Goal: Task Accomplishment & Management: Use online tool/utility

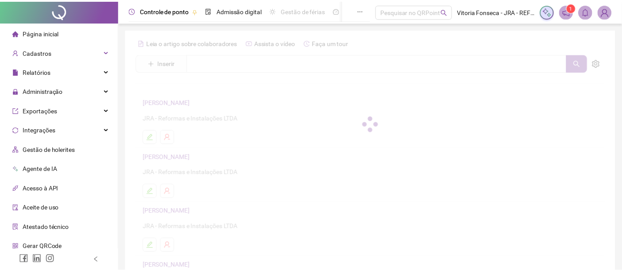
scroll to position [81, 0]
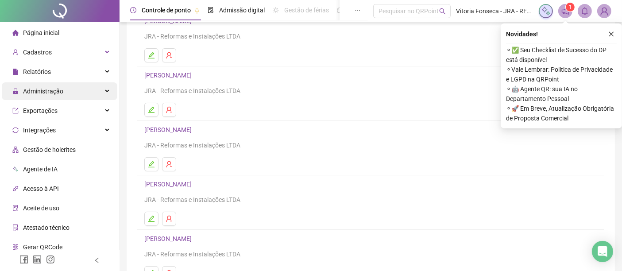
click at [77, 89] on div "Administração" at bounding box center [59, 91] width 115 height 18
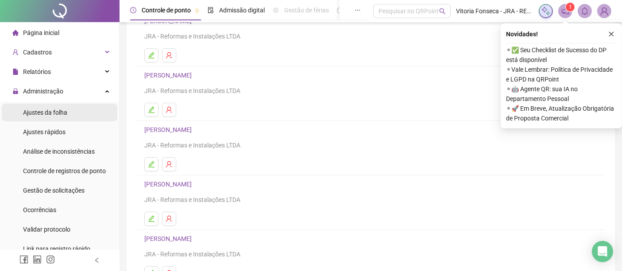
click at [81, 108] on li "Ajustes da folha" at bounding box center [59, 113] width 115 height 18
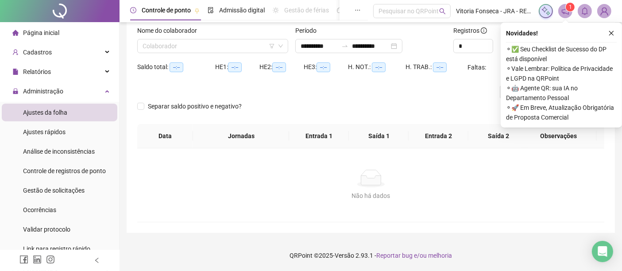
scroll to position [55, 0]
type input "**********"
click at [201, 50] on input "search" at bounding box center [208, 46] width 132 height 13
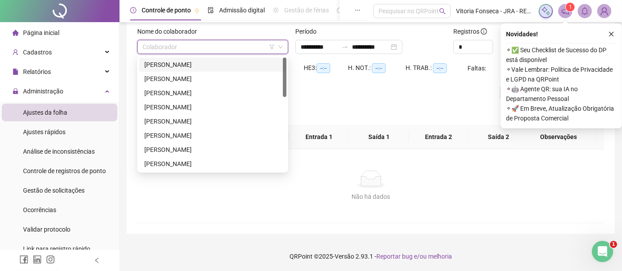
scroll to position [0, 0]
click at [208, 147] on div "[PERSON_NAME]" at bounding box center [212, 150] width 137 height 10
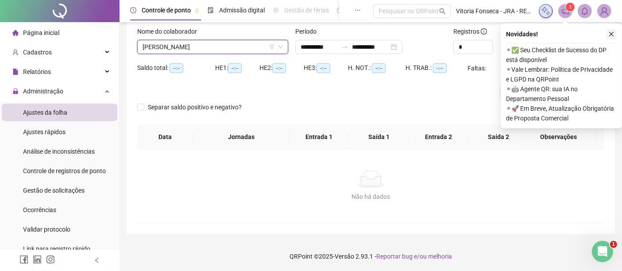
click at [613, 35] on icon "close" at bounding box center [611, 34] width 6 height 6
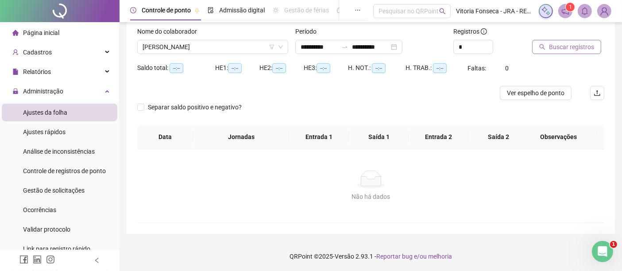
click at [594, 45] on button "Buscar registros" at bounding box center [566, 47] width 69 height 14
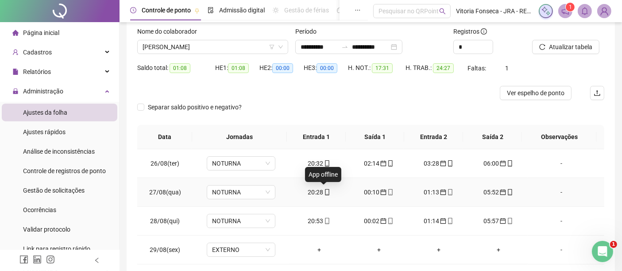
click at [324, 192] on icon "mobile" at bounding box center [327, 192] width 6 height 6
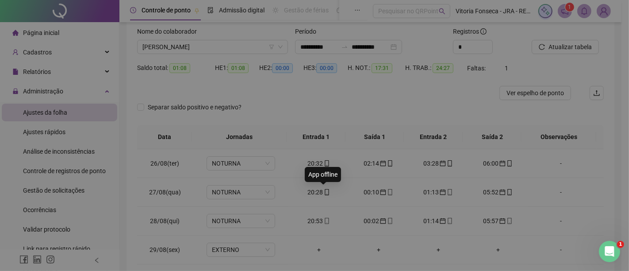
type input "**********"
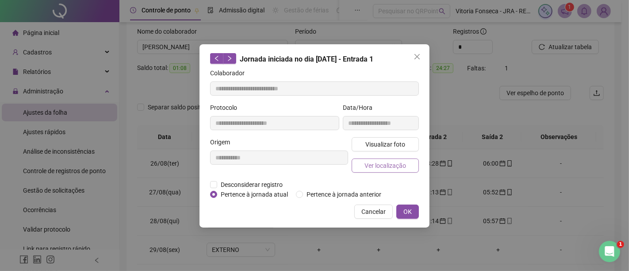
click at [375, 168] on span "Ver localização" at bounding box center [386, 166] width 42 height 10
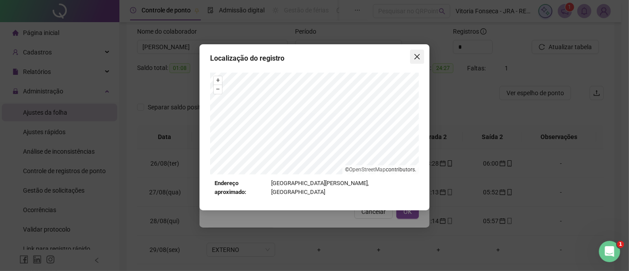
click at [417, 60] on icon "close" at bounding box center [417, 56] width 7 height 7
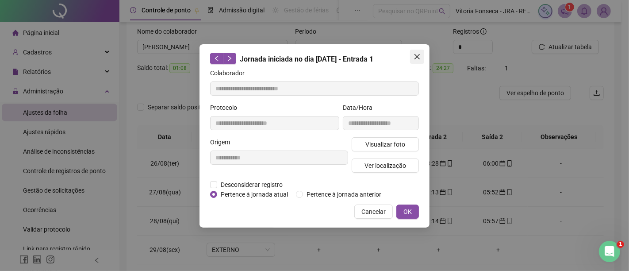
click at [414, 61] on button "Close" at bounding box center [417, 57] width 14 height 14
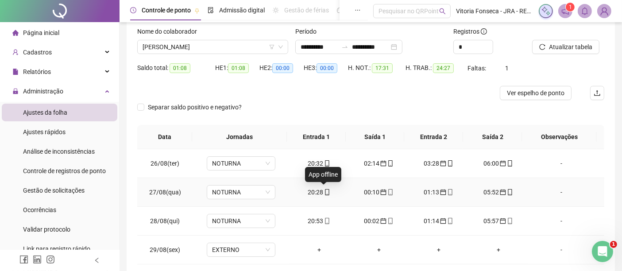
click at [324, 190] on icon "mobile" at bounding box center [327, 192] width 6 height 6
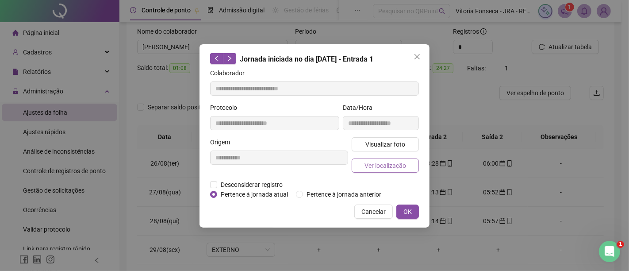
click at [383, 164] on span "Ver localização" at bounding box center [386, 166] width 42 height 10
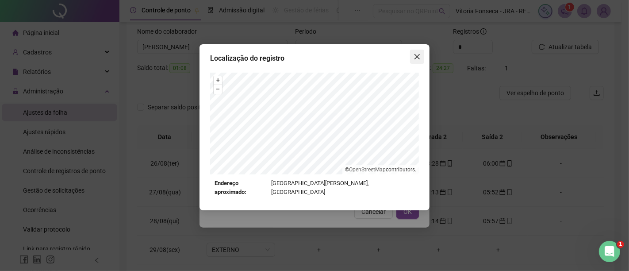
click at [414, 58] on icon "close" at bounding box center [417, 56] width 7 height 7
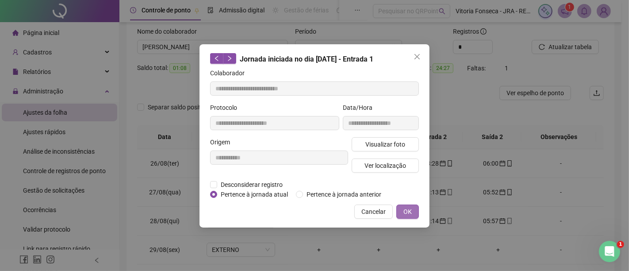
click at [409, 208] on span "OK" at bounding box center [408, 212] width 8 height 10
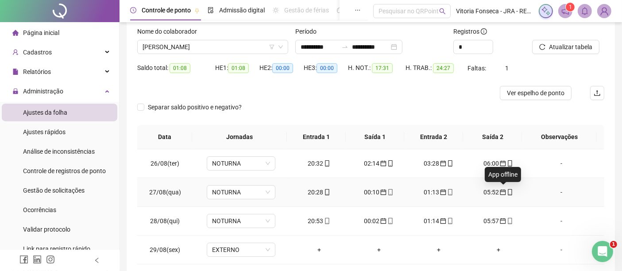
click at [507, 191] on icon "mobile" at bounding box center [510, 192] width 6 height 6
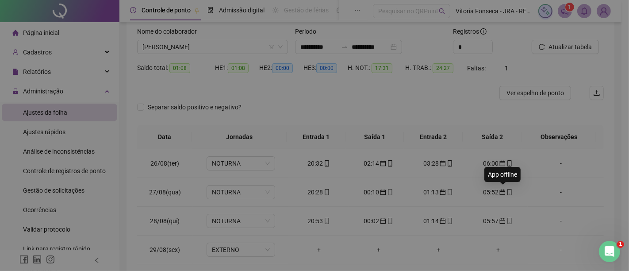
type input "**********"
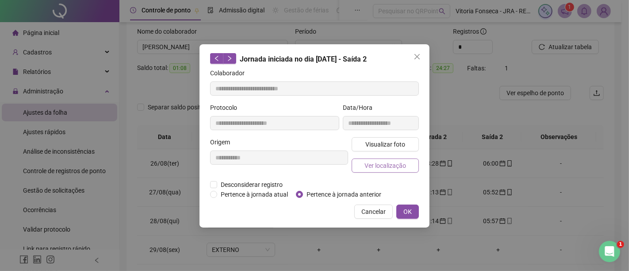
click at [387, 166] on span "Ver localização" at bounding box center [386, 166] width 42 height 10
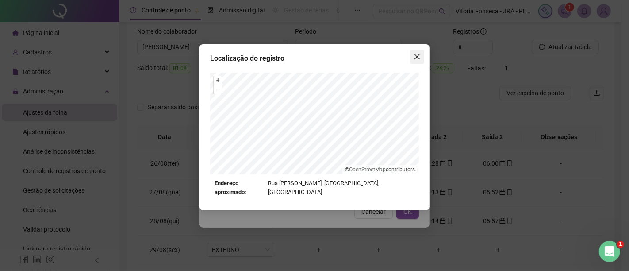
click at [413, 55] on span "Close" at bounding box center [417, 56] width 14 height 7
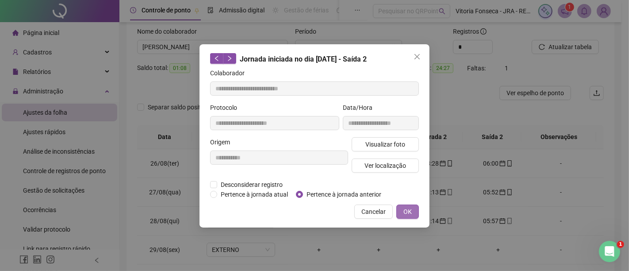
click at [405, 212] on span "OK" at bounding box center [408, 212] width 8 height 10
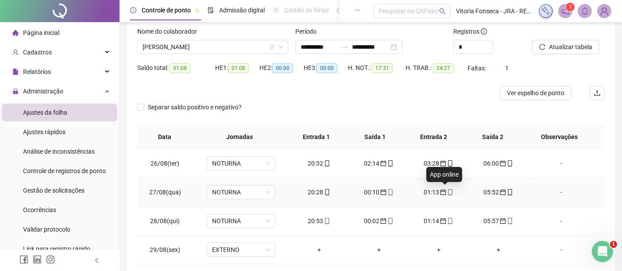
click at [447, 190] on icon "mobile" at bounding box center [450, 192] width 6 height 6
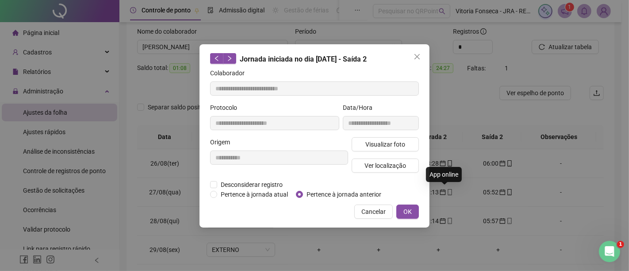
type input "**********"
click at [398, 166] on span "Ver localização" at bounding box center [386, 166] width 42 height 10
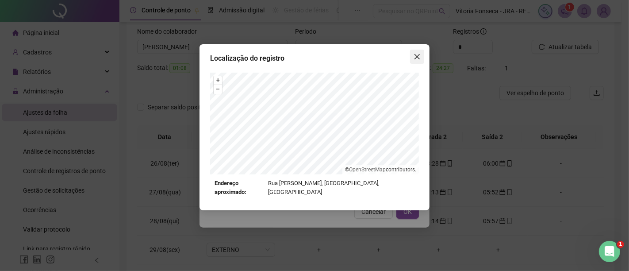
click at [417, 55] on icon "close" at bounding box center [417, 56] width 7 height 7
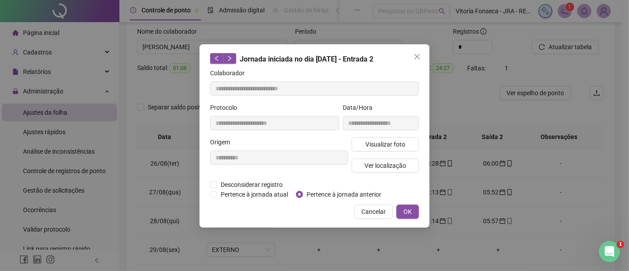
click at [417, 55] on icon "close" at bounding box center [417, 56] width 7 height 7
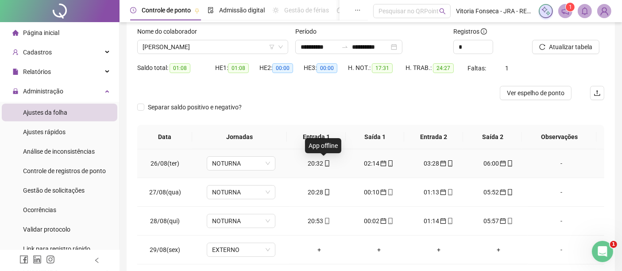
click at [324, 161] on icon "mobile" at bounding box center [327, 163] width 6 height 6
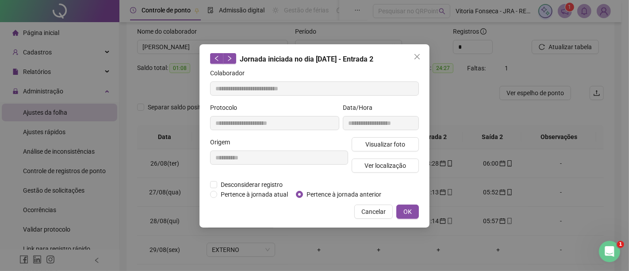
type input "**********"
click at [365, 164] on span "Ver localização" at bounding box center [386, 166] width 42 height 10
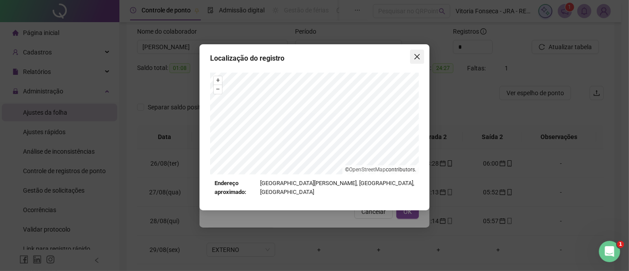
click at [414, 56] on icon "close" at bounding box center [417, 56] width 7 height 7
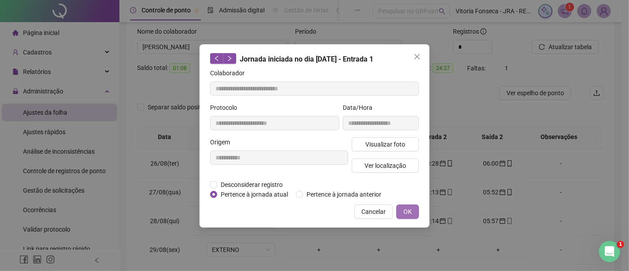
click at [413, 209] on button "OK" at bounding box center [407, 211] width 23 height 14
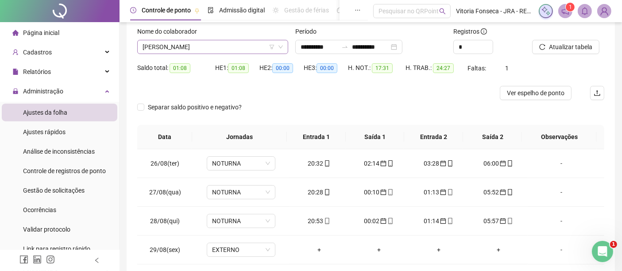
click at [258, 43] on span "[PERSON_NAME]" at bounding box center [212, 46] width 140 height 13
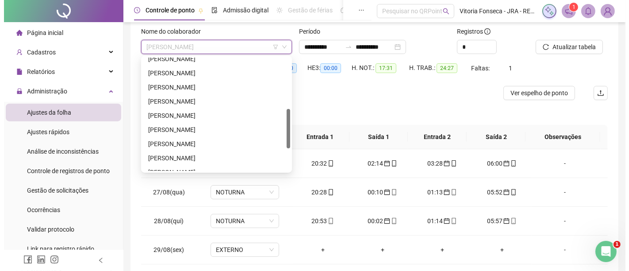
scroll to position [196, 0]
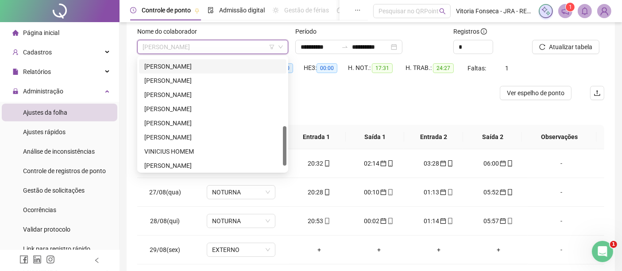
click at [219, 65] on div "[PERSON_NAME]" at bounding box center [212, 67] width 137 height 10
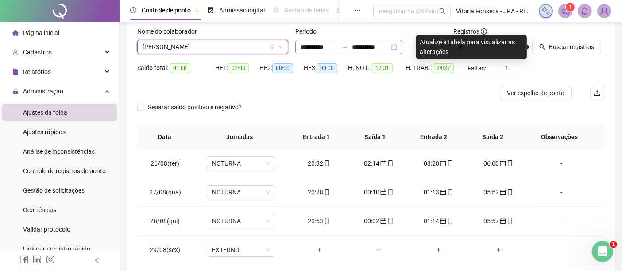
click at [402, 45] on div "**********" at bounding box center [348, 47] width 107 height 14
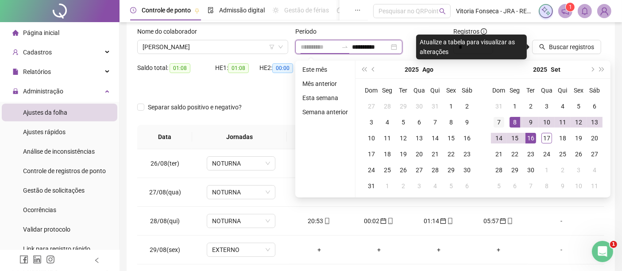
type input "**********"
click at [502, 117] on div "7" at bounding box center [498, 122] width 11 height 11
type input "**********"
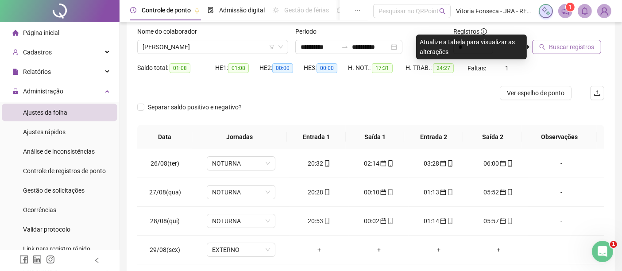
click at [544, 51] on button "Buscar registros" at bounding box center [566, 47] width 69 height 14
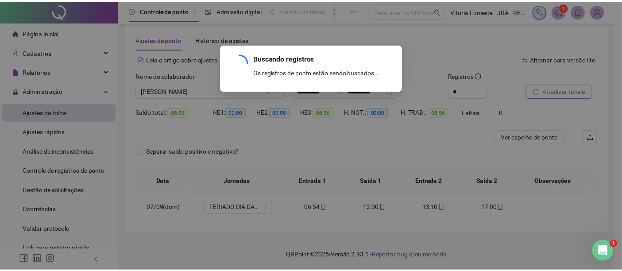
scroll to position [10, 0]
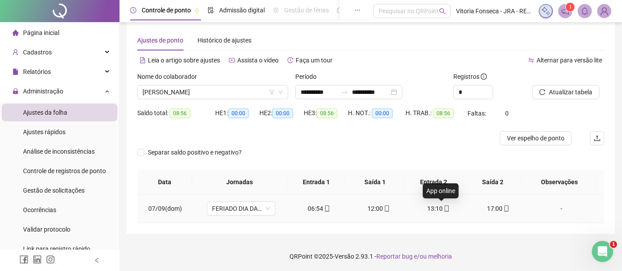
click at [443, 205] on icon "mobile" at bounding box center [446, 208] width 6 height 6
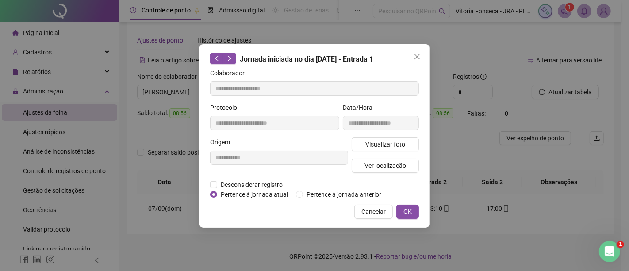
type input "**********"
click at [399, 165] on span "Ver localização" at bounding box center [386, 166] width 42 height 10
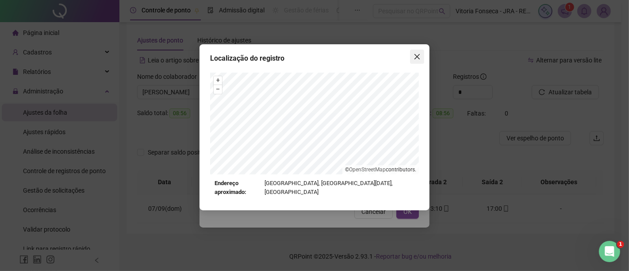
click at [418, 56] on icon "close" at bounding box center [417, 56] width 7 height 7
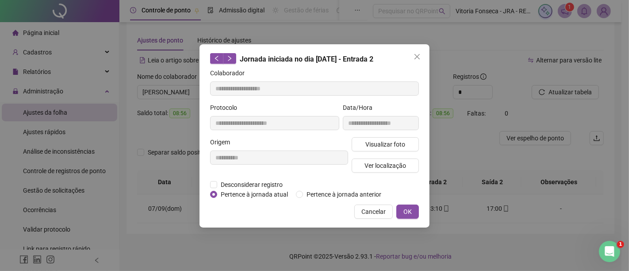
click at [418, 56] on icon "close" at bounding box center [417, 56] width 7 height 7
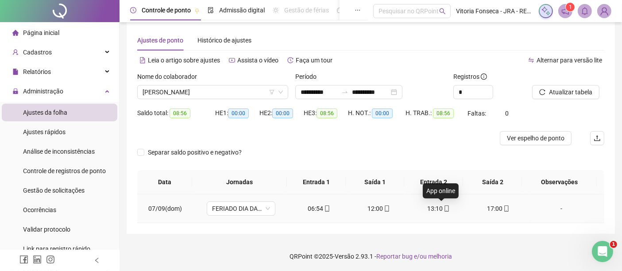
click at [443, 205] on icon "mobile" at bounding box center [446, 208] width 6 height 6
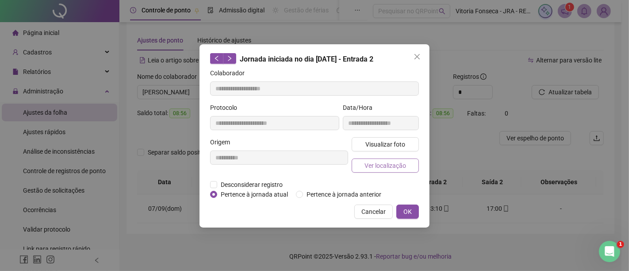
click at [407, 164] on button "Ver localização" at bounding box center [385, 165] width 67 height 14
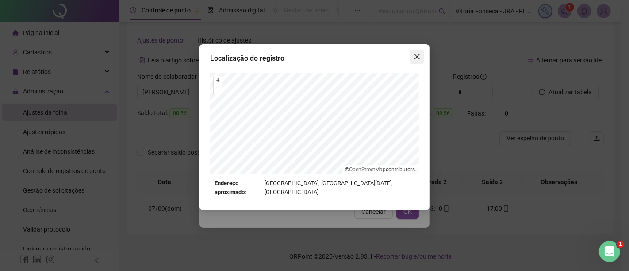
click at [414, 59] on icon "close" at bounding box center [417, 56] width 7 height 7
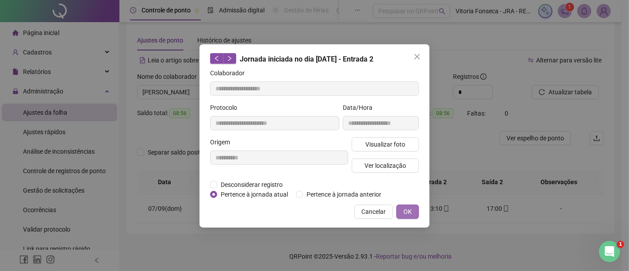
click at [406, 207] on span "OK" at bounding box center [408, 212] width 8 height 10
